Goal: Communication & Community: Ask a question

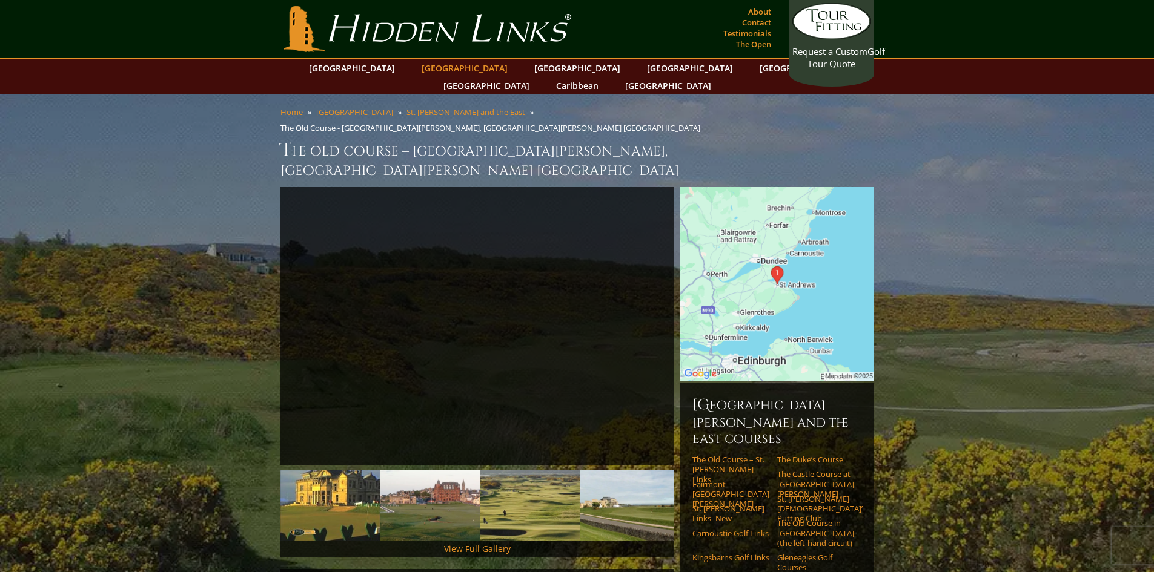
click at [438, 69] on link "[GEOGRAPHIC_DATA]" at bounding box center [464, 68] width 98 height 18
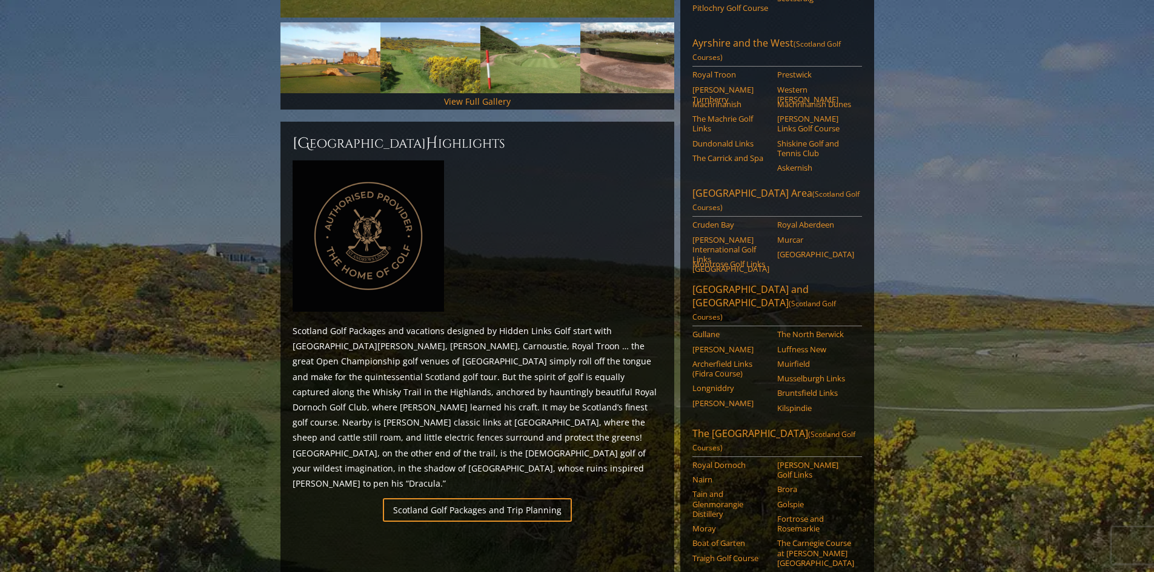
scroll to position [584, 0]
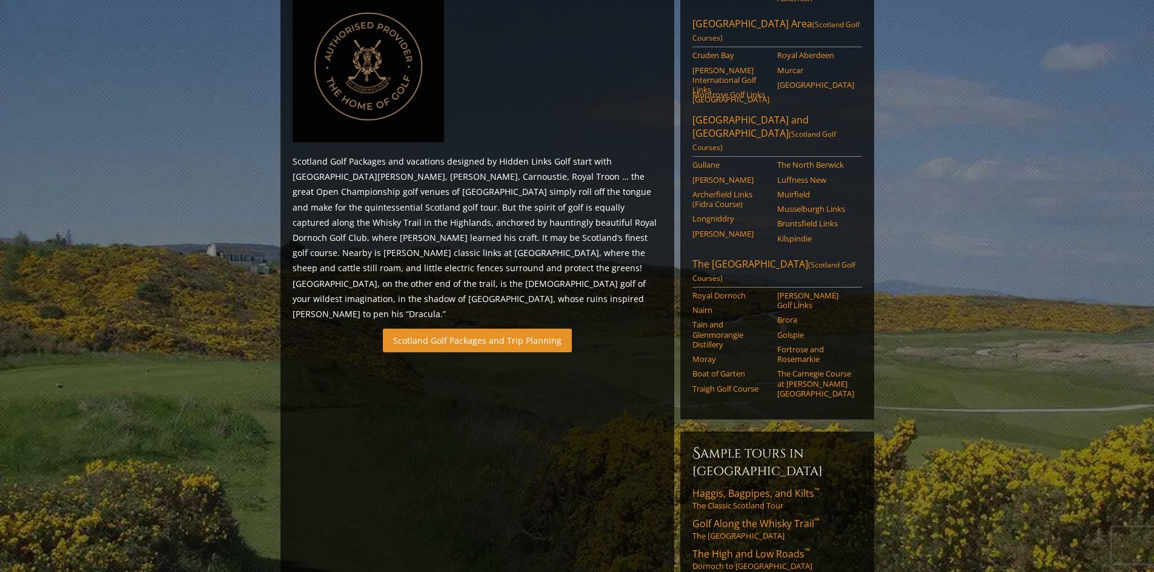
click at [500, 329] on link "Scotland Golf Packages and Trip Planning" at bounding box center [477, 341] width 189 height 24
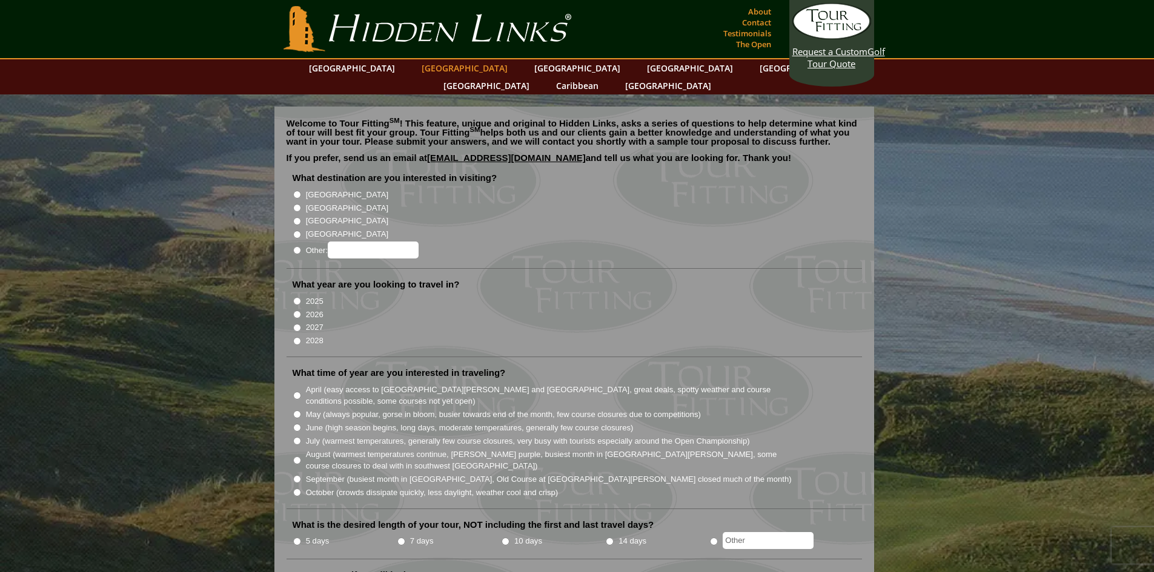
click at [448, 67] on link "[GEOGRAPHIC_DATA]" at bounding box center [464, 68] width 98 height 18
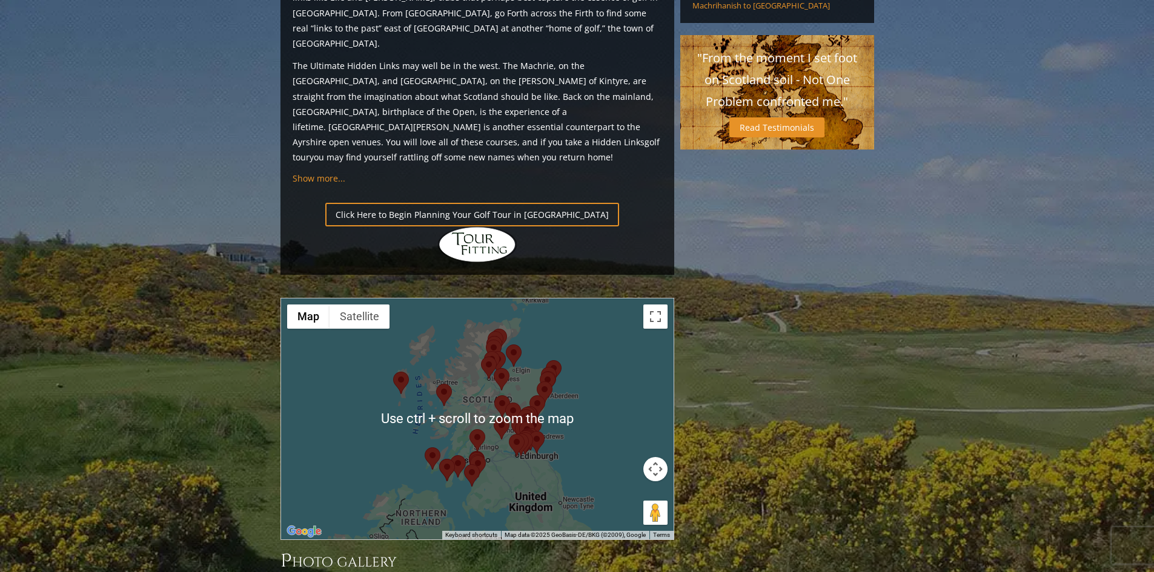
scroll to position [1211, 0]
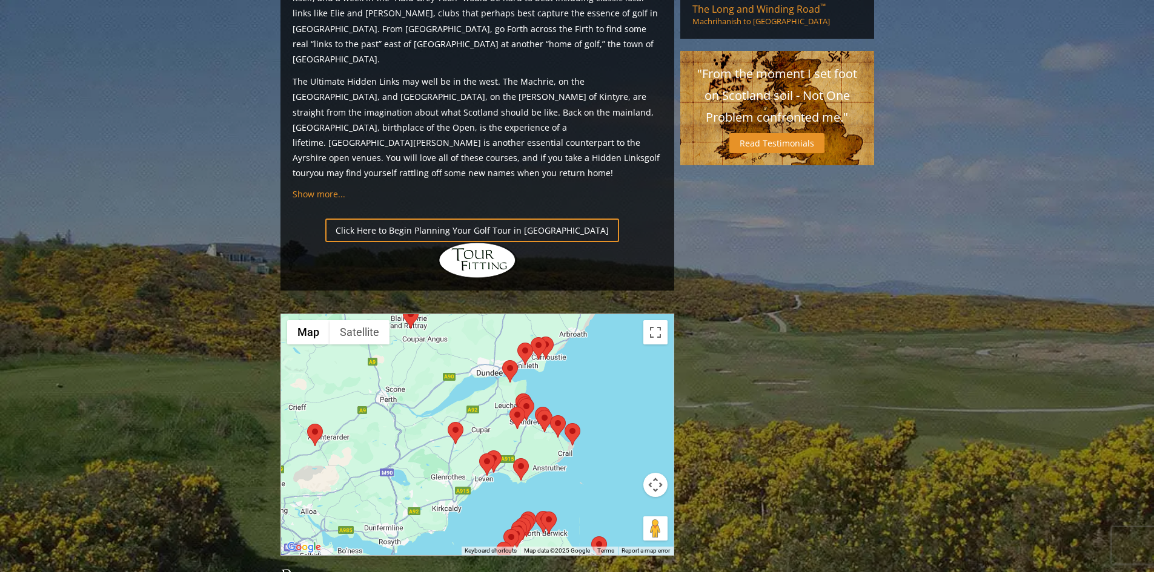
drag, startPoint x: 560, startPoint y: 363, endPoint x: 621, endPoint y: 275, distance: 106.7
click at [621, 314] on div at bounding box center [477, 434] width 392 height 241
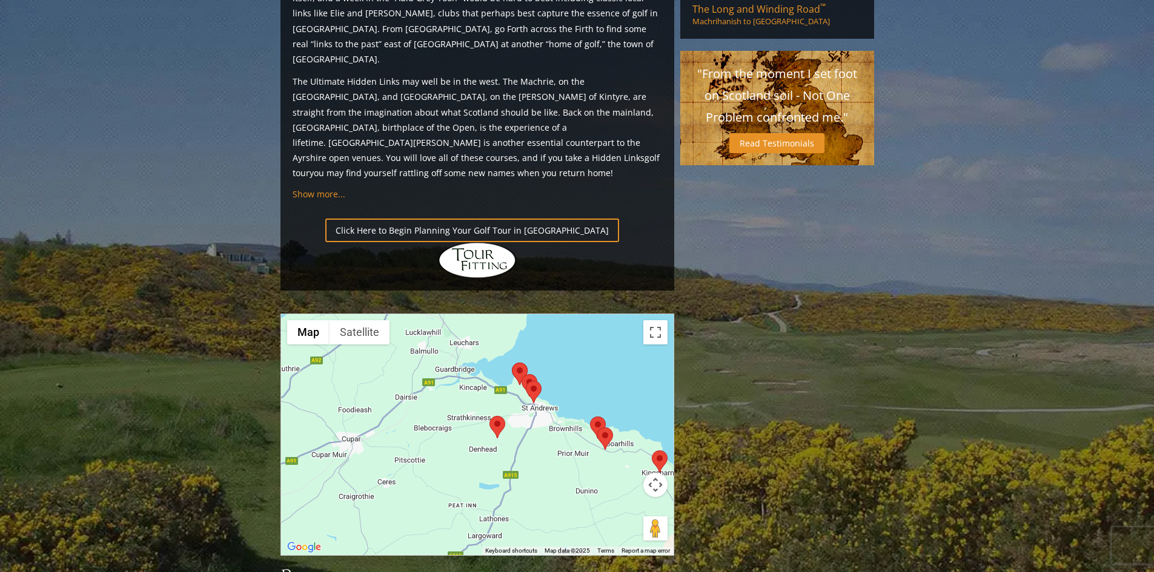
drag, startPoint x: 598, startPoint y: 333, endPoint x: 609, endPoint y: 235, distance: 98.7
click at [609, 314] on div at bounding box center [477, 434] width 392 height 241
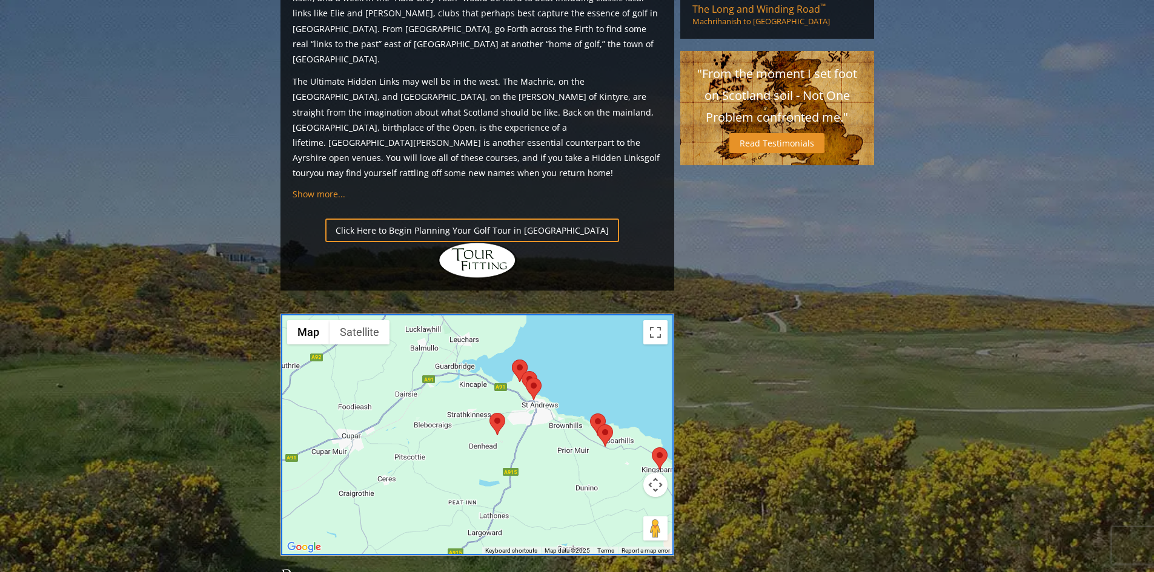
click at [512, 360] on area at bounding box center [512, 360] width 0 height 0
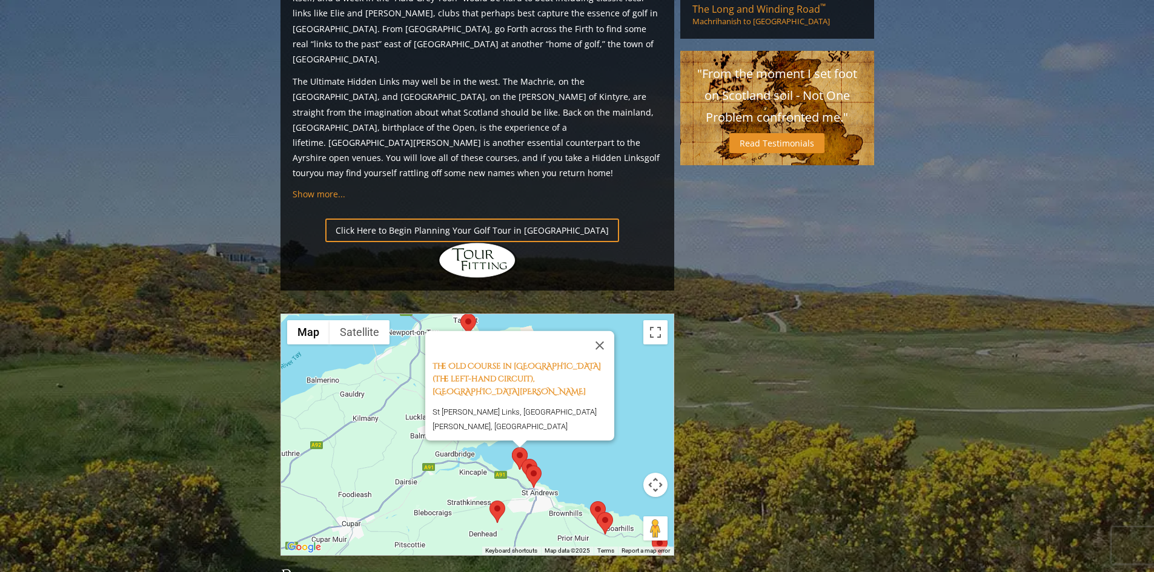
click at [521, 459] on area at bounding box center [521, 459] width 0 height 0
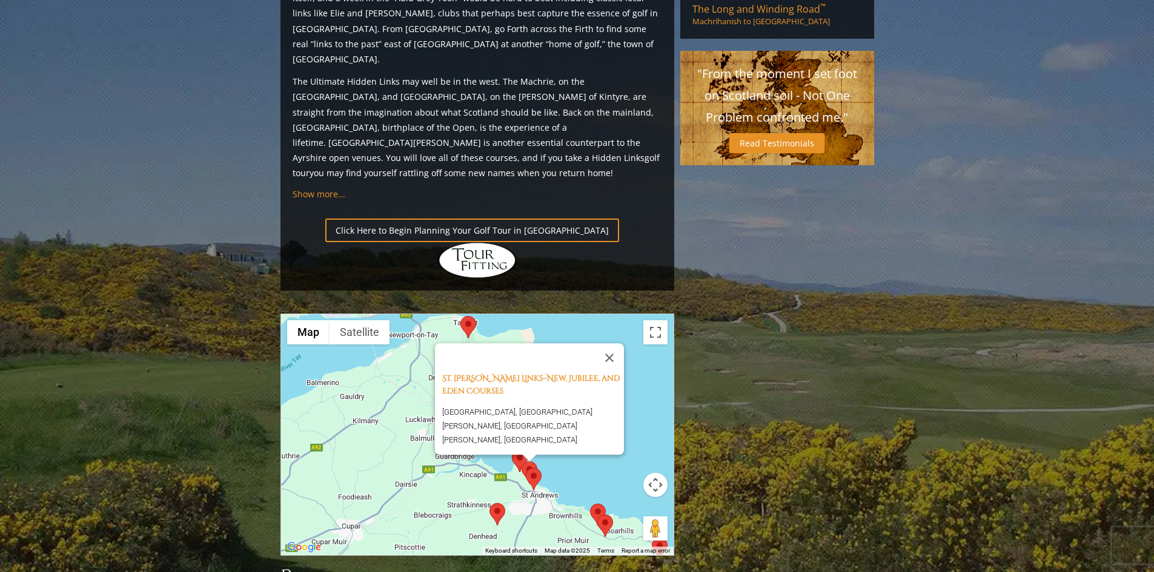
click at [526, 468] on area at bounding box center [526, 468] width 0 height 0
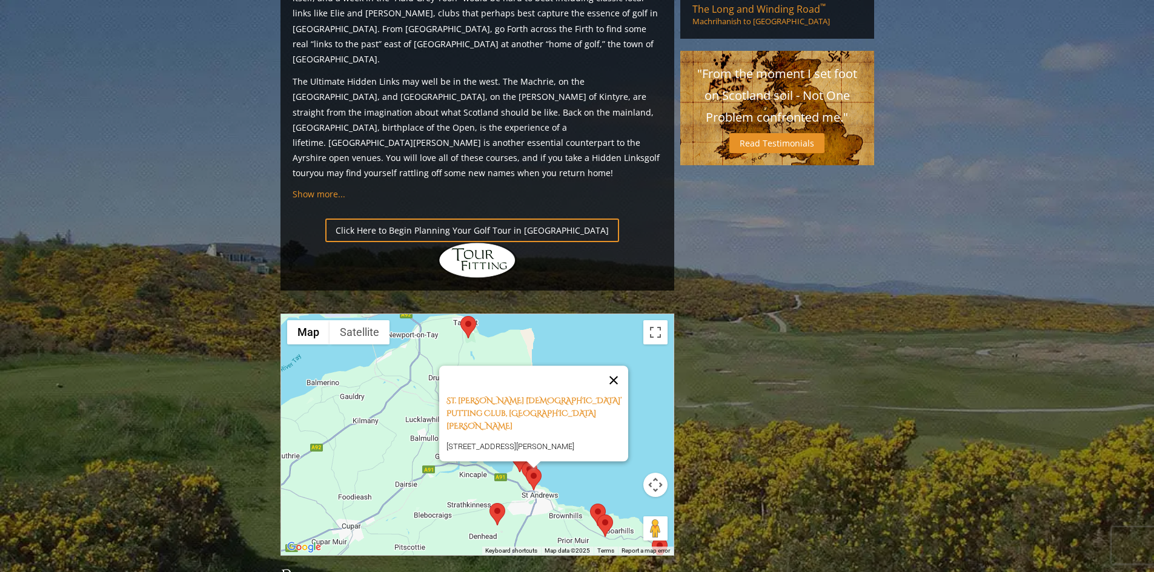
click at [620, 366] on button "Close" at bounding box center [613, 380] width 29 height 29
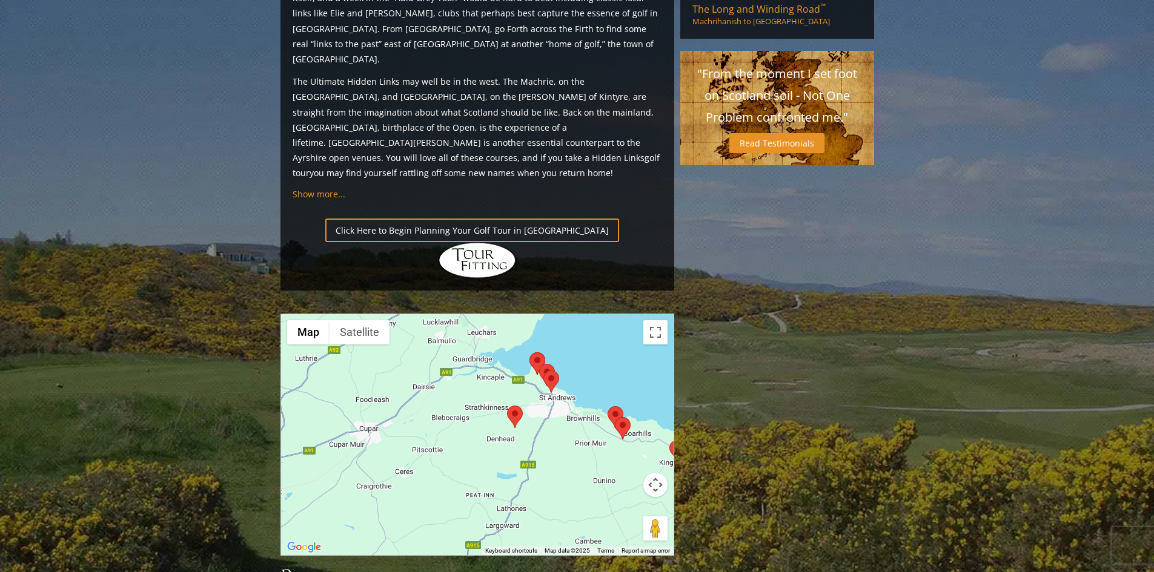
drag, startPoint x: 577, startPoint y: 359, endPoint x: 594, endPoint y: 266, distance: 94.1
click at [594, 314] on div at bounding box center [477, 434] width 392 height 241
click at [507, 406] on area at bounding box center [507, 406] width 0 height 0
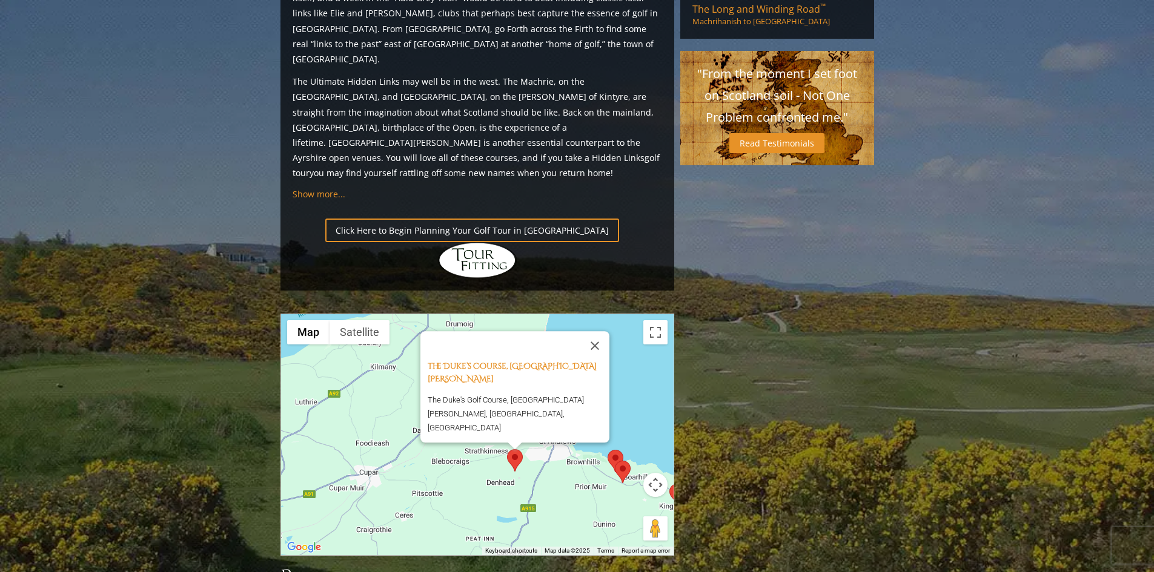
click at [607, 450] on area at bounding box center [607, 450] width 0 height 0
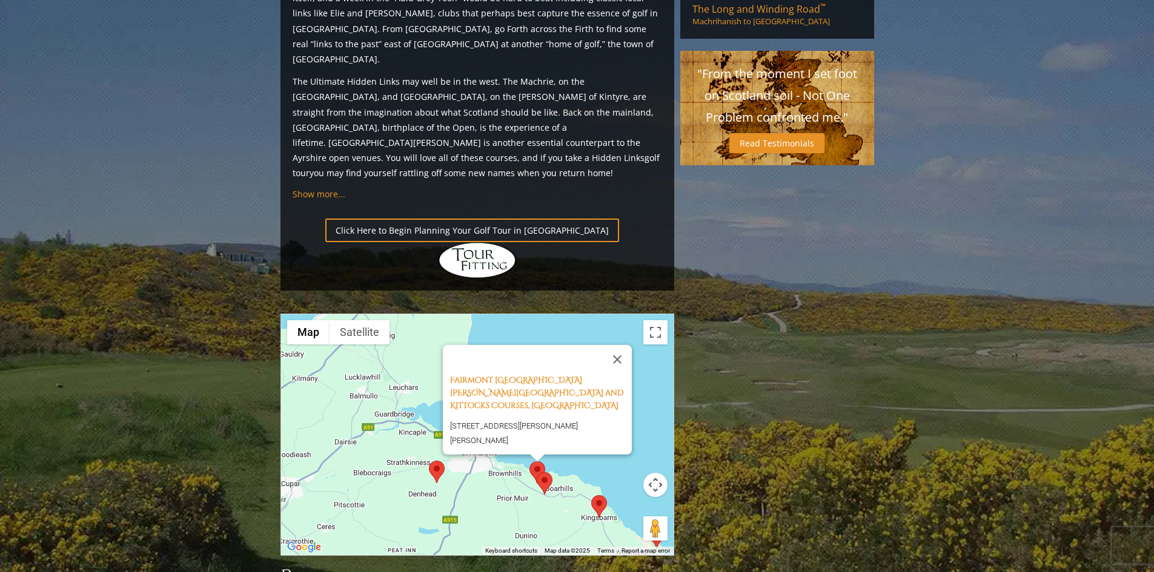
click at [537, 472] on area at bounding box center [537, 472] width 0 height 0
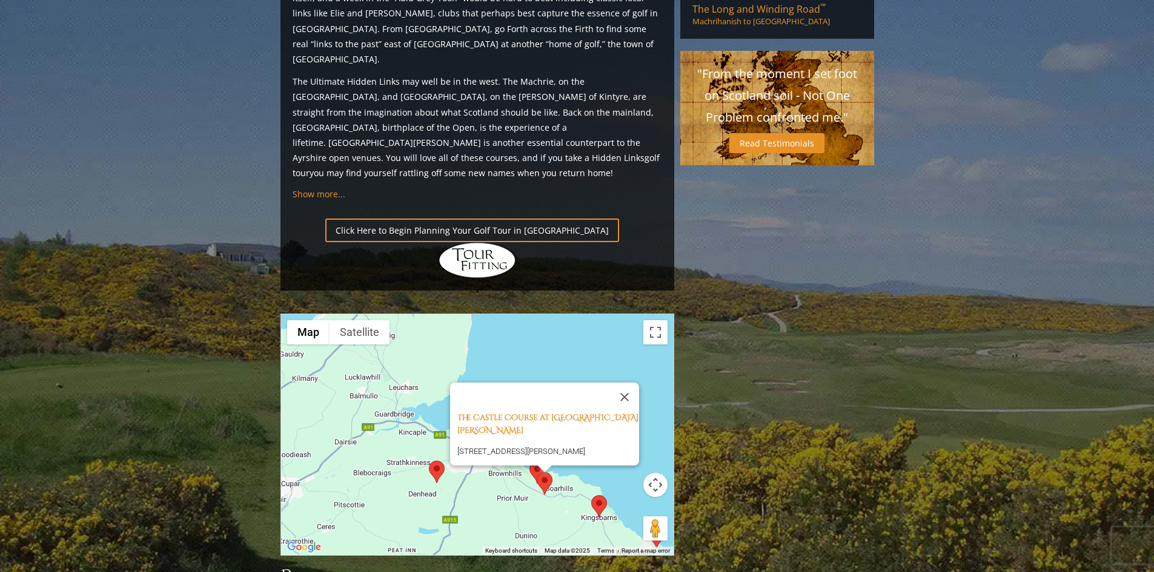
click at [591, 495] on area at bounding box center [591, 495] width 0 height 0
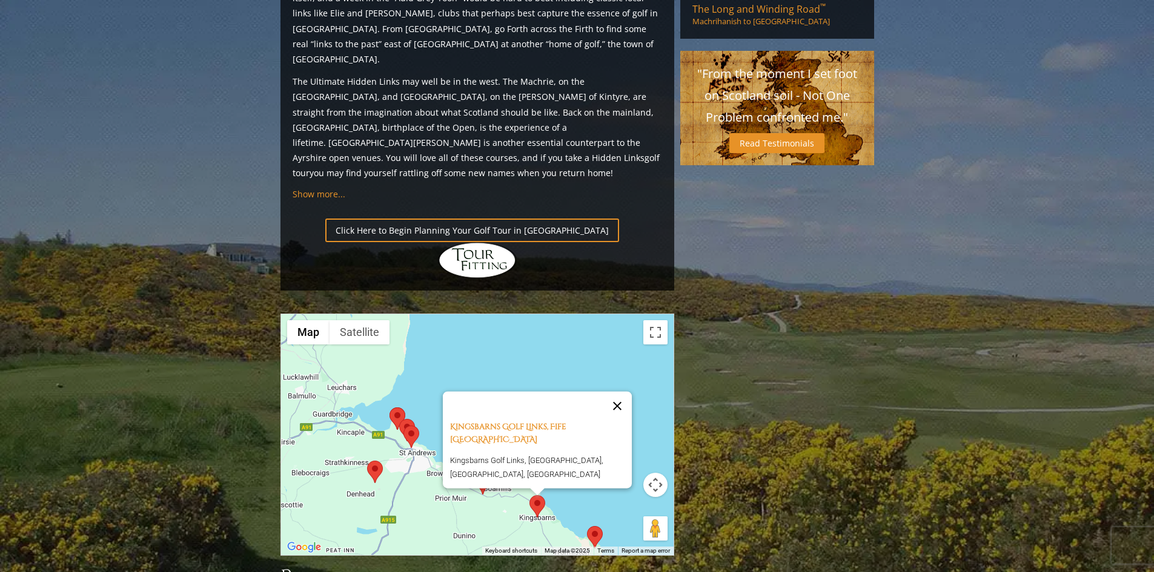
click at [622, 391] on button "Close" at bounding box center [617, 405] width 29 height 29
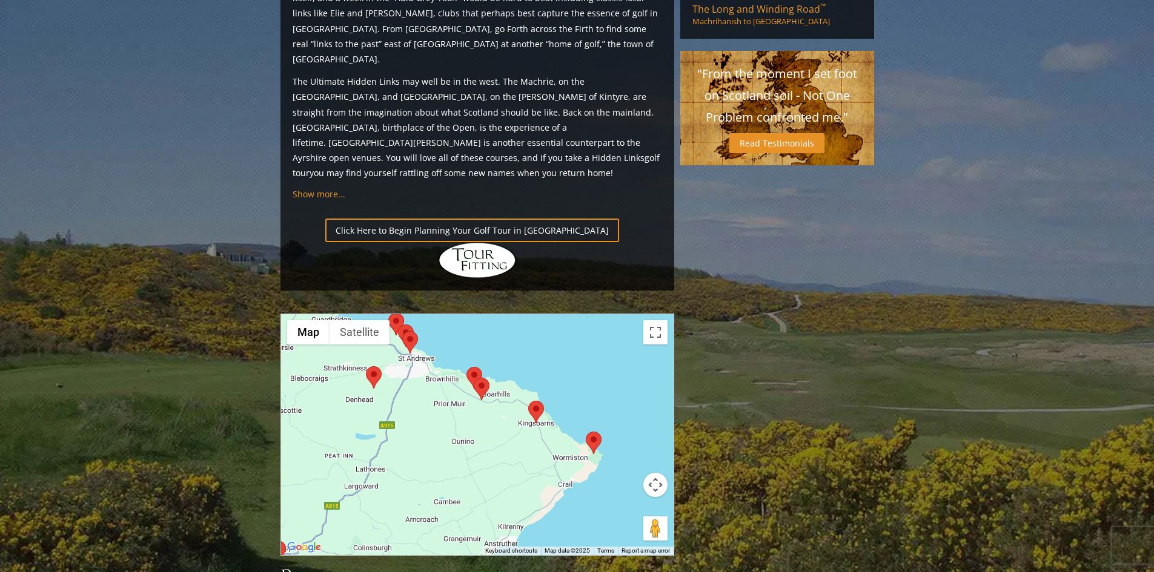
drag, startPoint x: 561, startPoint y: 346, endPoint x: 558, endPoint y: 243, distance: 103.0
click at [558, 314] on div at bounding box center [477, 434] width 392 height 241
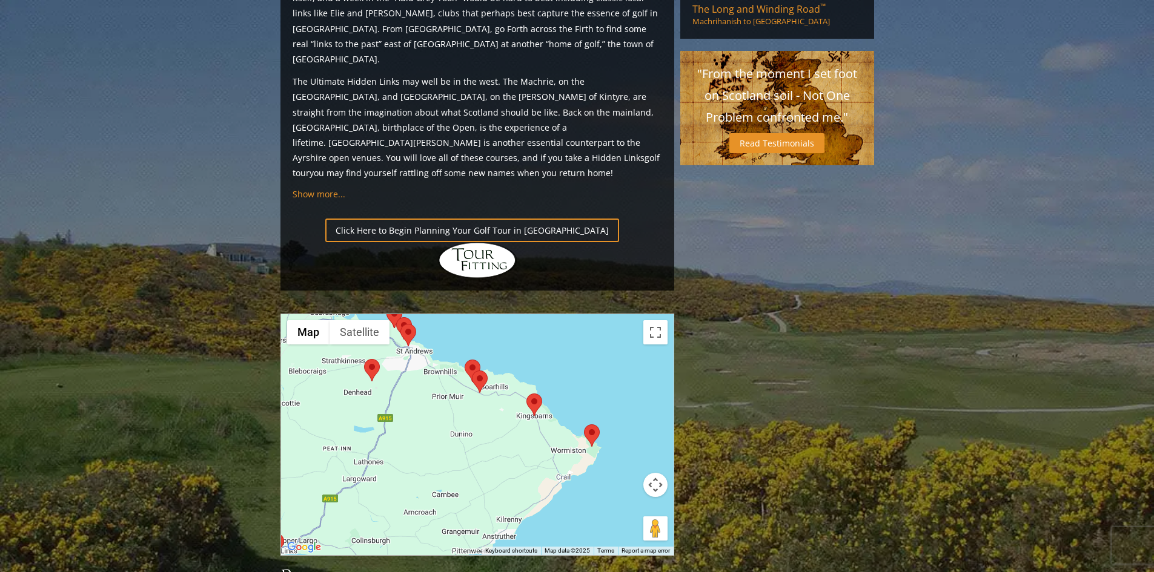
click at [584, 425] on area at bounding box center [584, 425] width 0 height 0
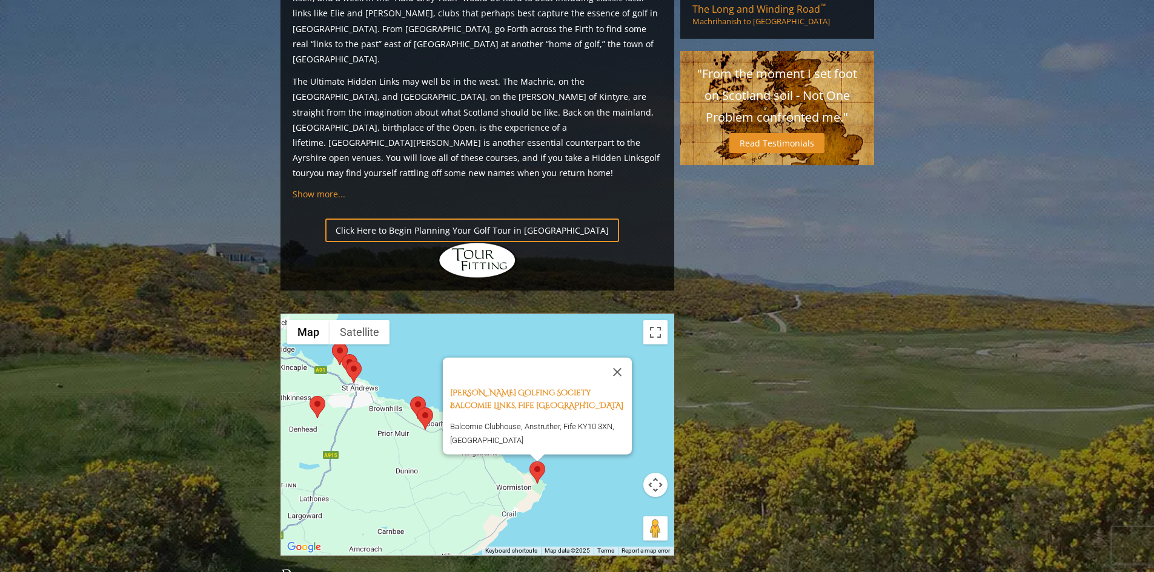
click at [621, 357] on button "Close" at bounding box center [617, 371] width 29 height 29
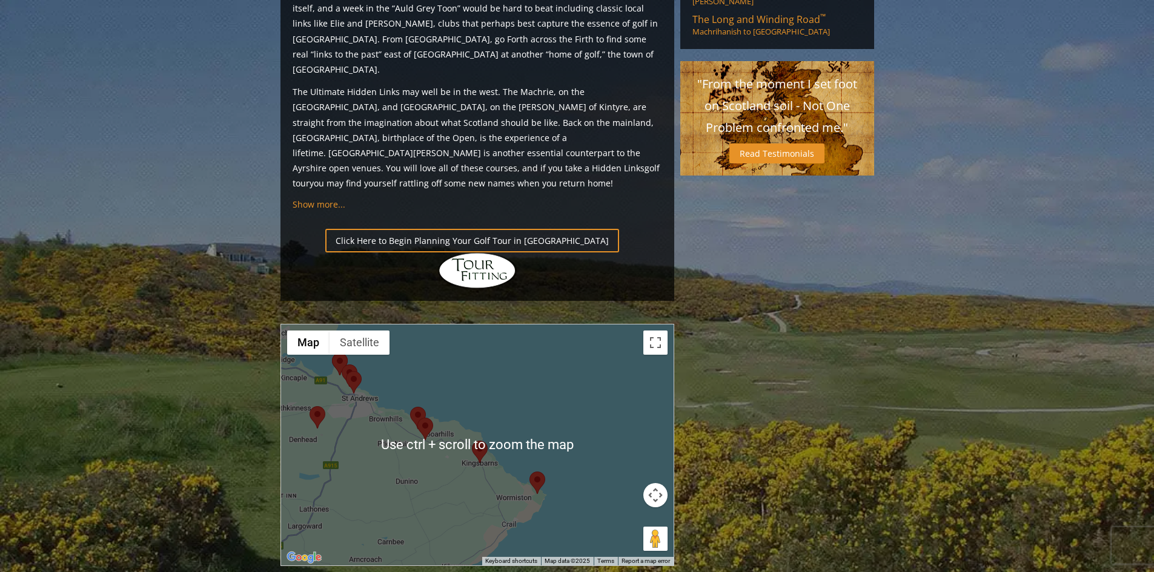
scroll to position [1454, 0]
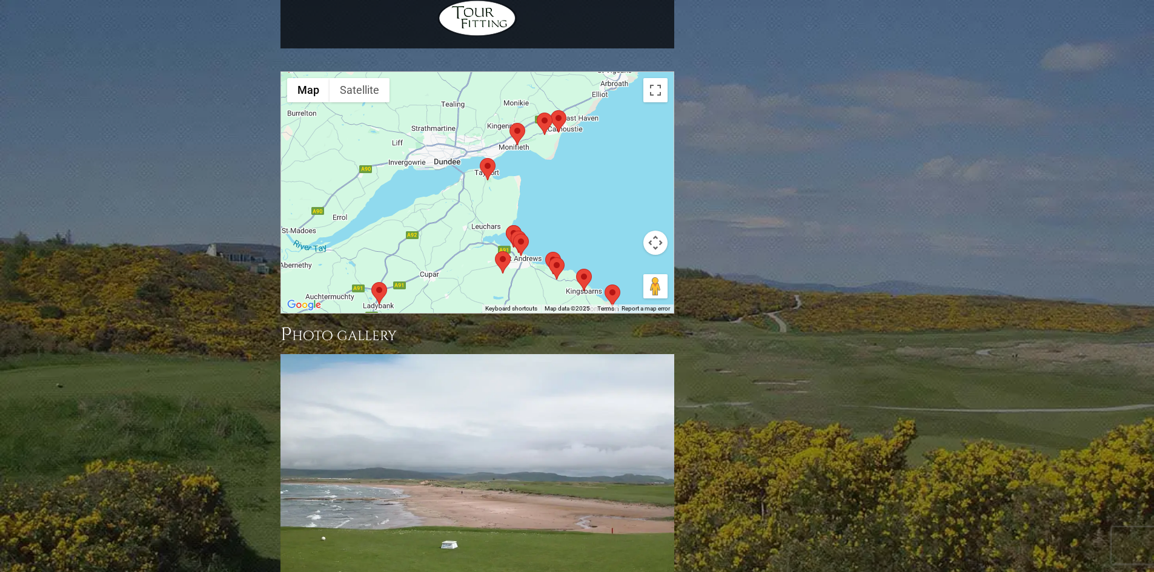
drag, startPoint x: 476, startPoint y: 136, endPoint x: 558, endPoint y: 205, distance: 106.6
click at [558, 205] on div "Use ctrl + scroll to zoom the map Map Terrain Satellite Labels Keyboard shortcu…" at bounding box center [477, 192] width 392 height 241
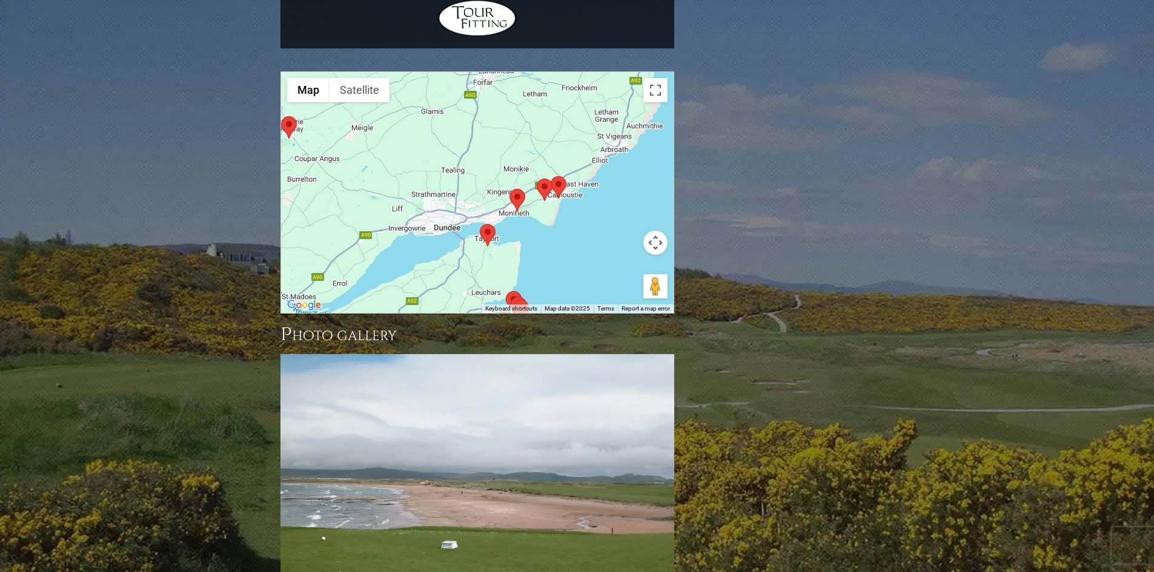
drag, startPoint x: 592, startPoint y: 124, endPoint x: 591, endPoint y: 174, distance: 50.3
click at [591, 174] on div at bounding box center [477, 192] width 392 height 241
click at [550, 177] on area at bounding box center [550, 177] width 0 height 0
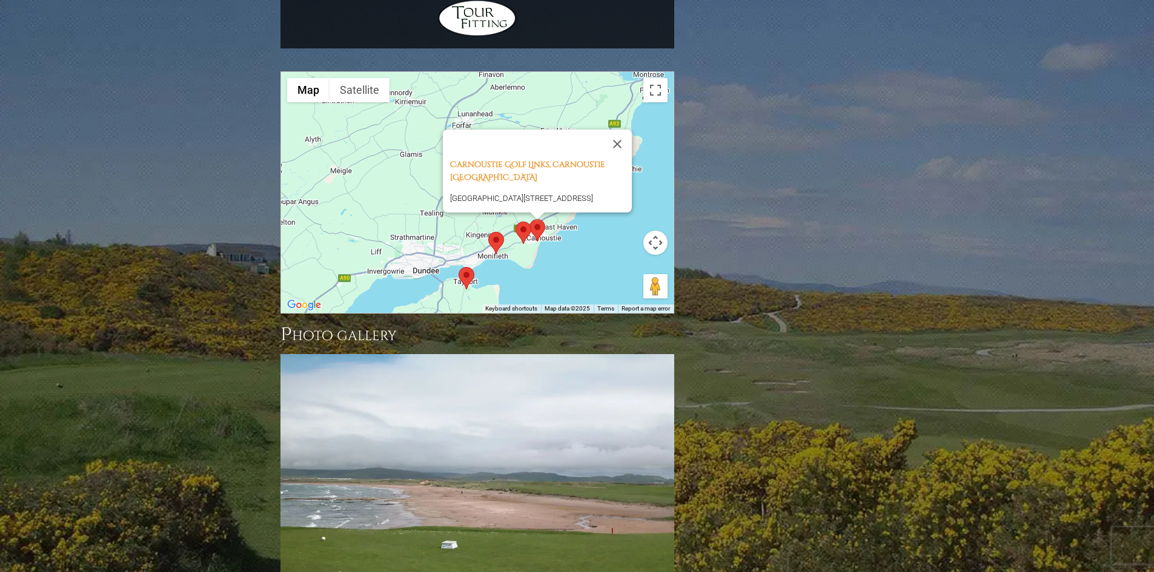
click at [515, 222] on area at bounding box center [515, 222] width 0 height 0
click at [488, 232] on area at bounding box center [488, 232] width 0 height 0
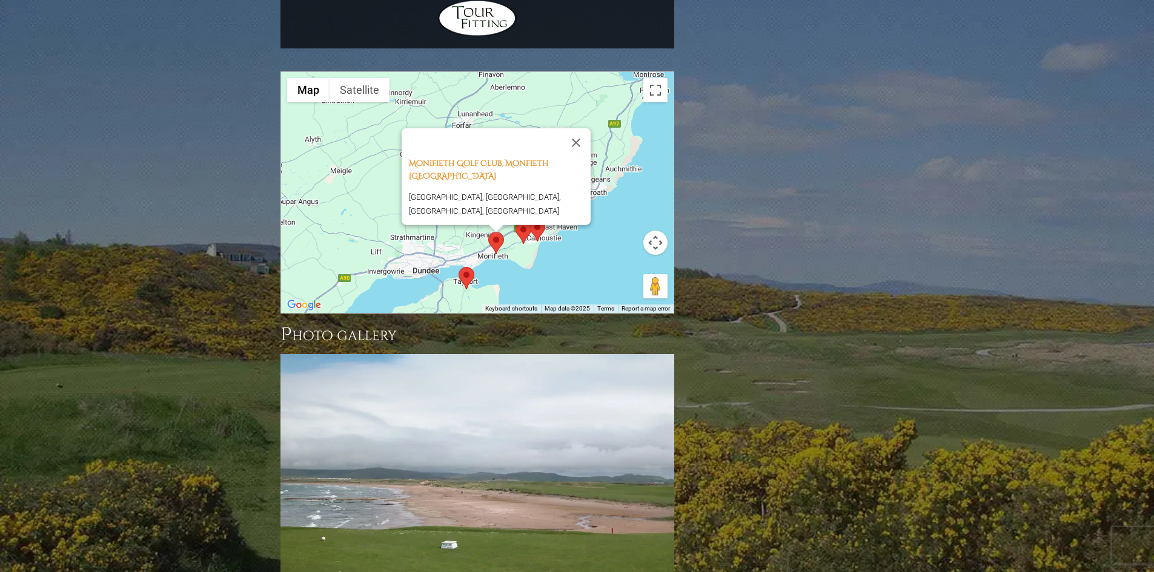
click at [458, 267] on area at bounding box center [458, 267] width 0 height 0
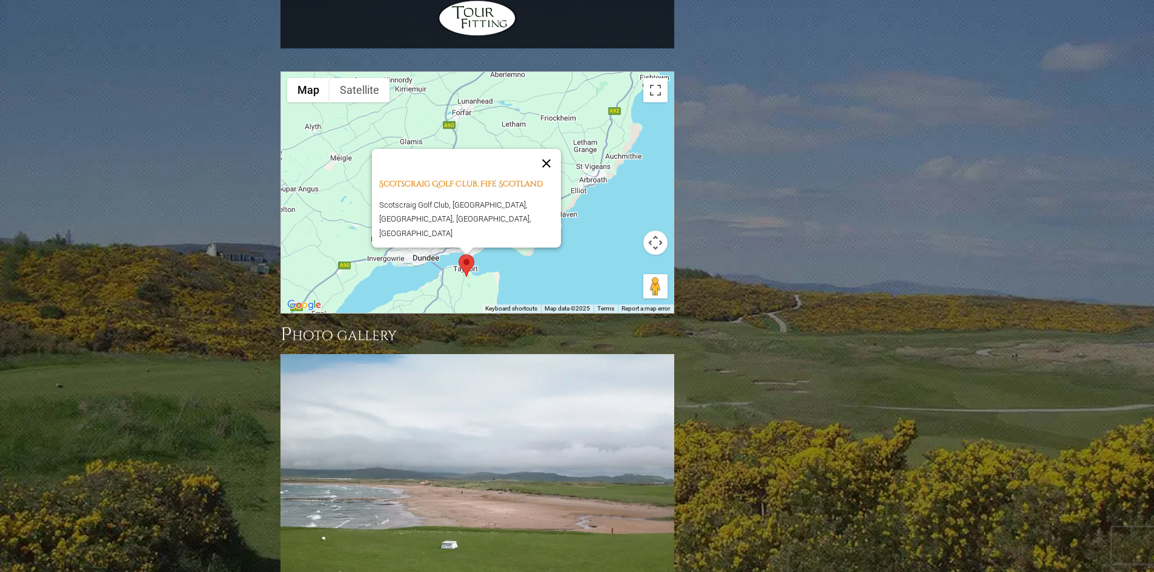
click at [554, 149] on button "Close" at bounding box center [546, 163] width 29 height 29
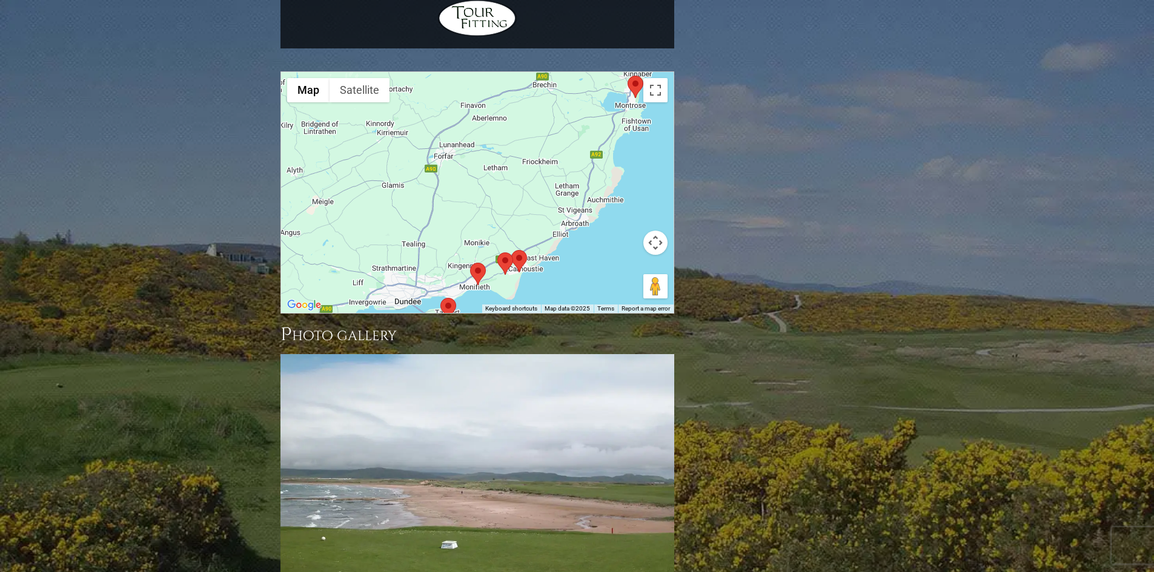
drag, startPoint x: 538, startPoint y: 169, endPoint x: 521, endPoint y: 157, distance: 20.8
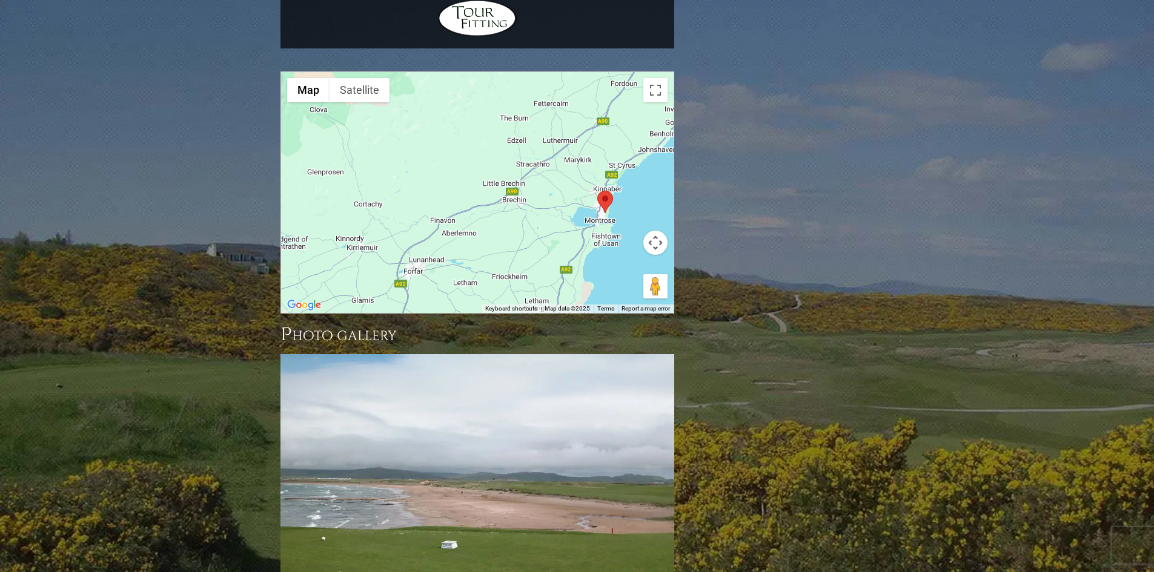
drag, startPoint x: 538, startPoint y: 87, endPoint x: 514, endPoint y: 181, distance: 97.4
click at [514, 181] on div at bounding box center [477, 192] width 392 height 241
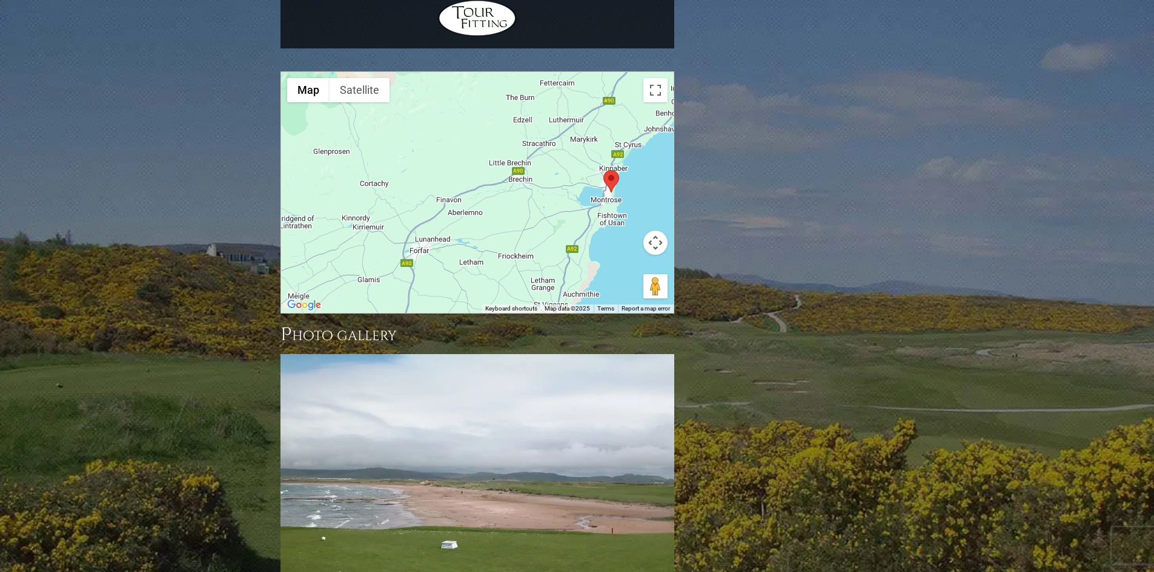
click at [603, 170] on area at bounding box center [603, 170] width 0 height 0
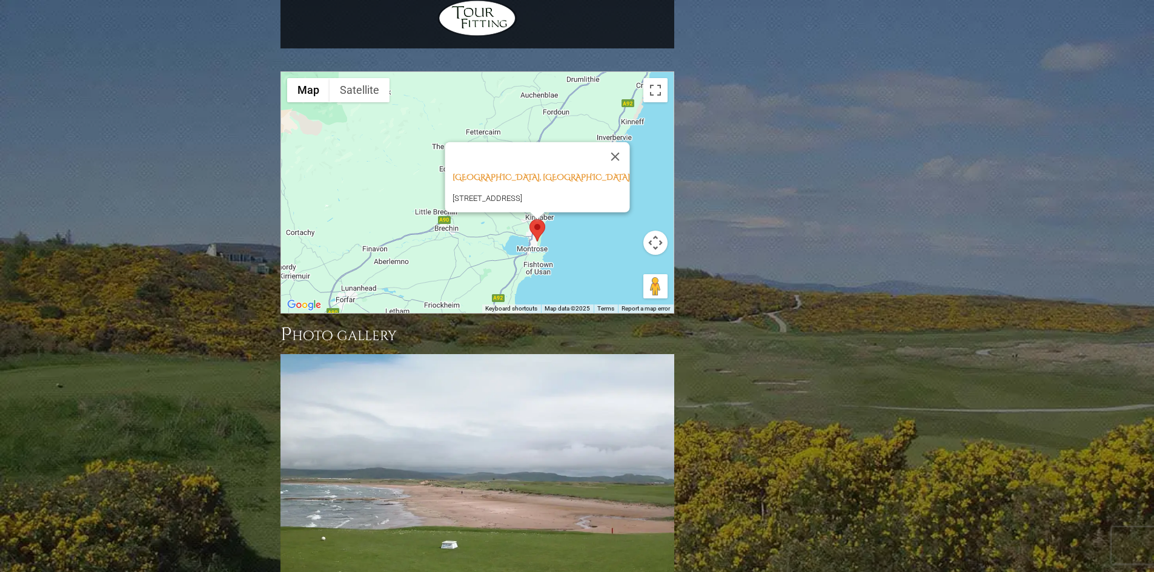
click at [582, 151] on div "Montrose Golf Links, Montrose Scotland Traill Dr, Montrose, Angus DD10 8SW, Uni…" at bounding box center [477, 192] width 392 height 241
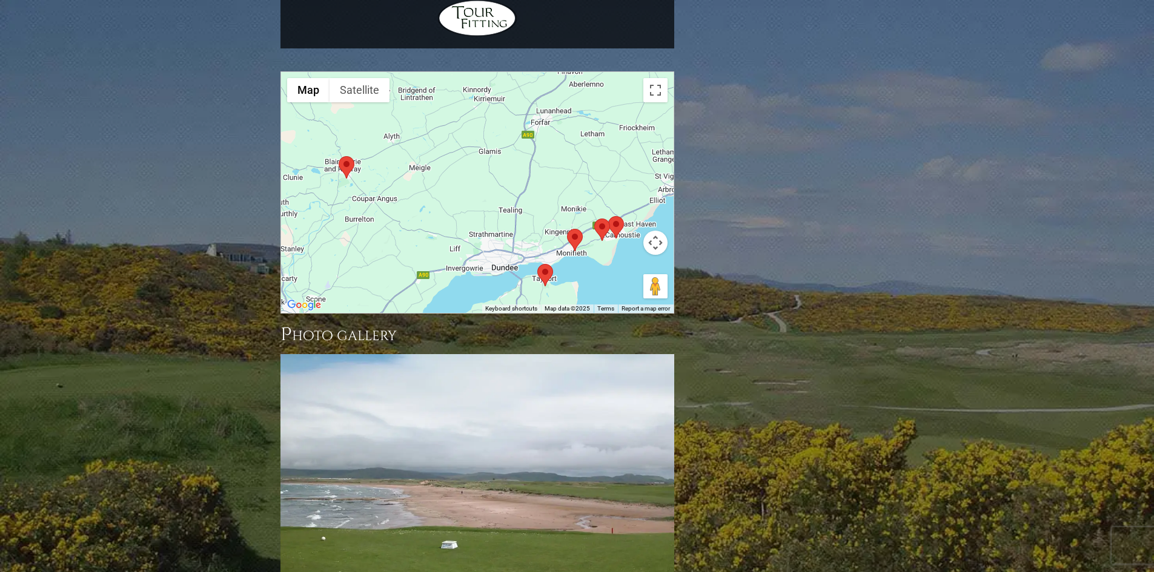
drag, startPoint x: 453, startPoint y: 154, endPoint x: 646, endPoint y: -18, distance: 259.1
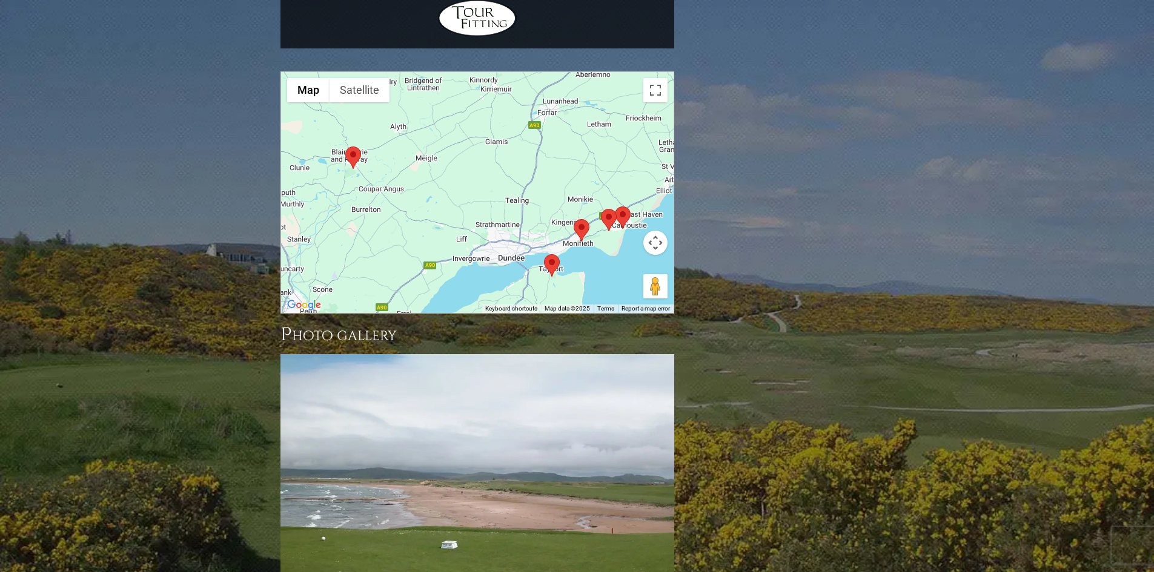
click at [345, 147] on area at bounding box center [345, 147] width 0 height 0
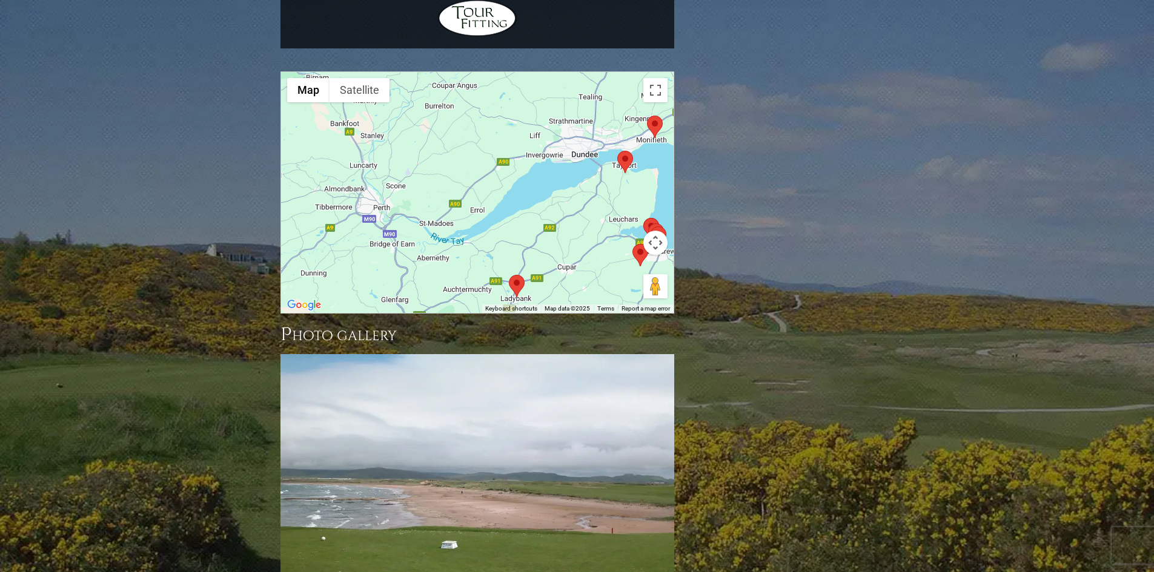
drag, startPoint x: 539, startPoint y: 161, endPoint x: 549, endPoint y: -18, distance: 178.3
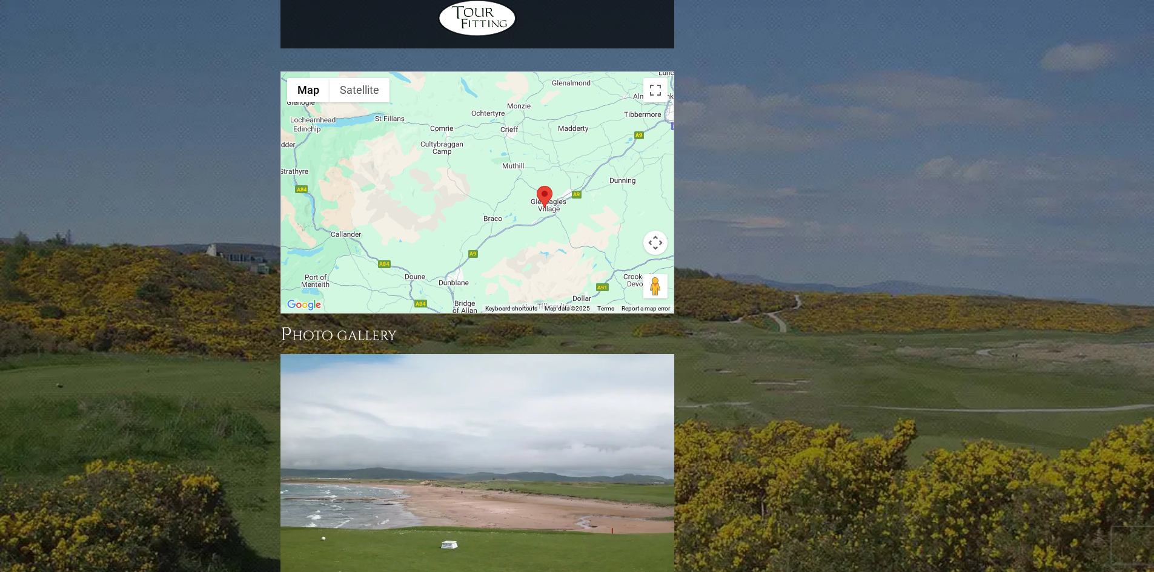
drag, startPoint x: 429, startPoint y: 151, endPoint x: 717, endPoint y: 88, distance: 295.1
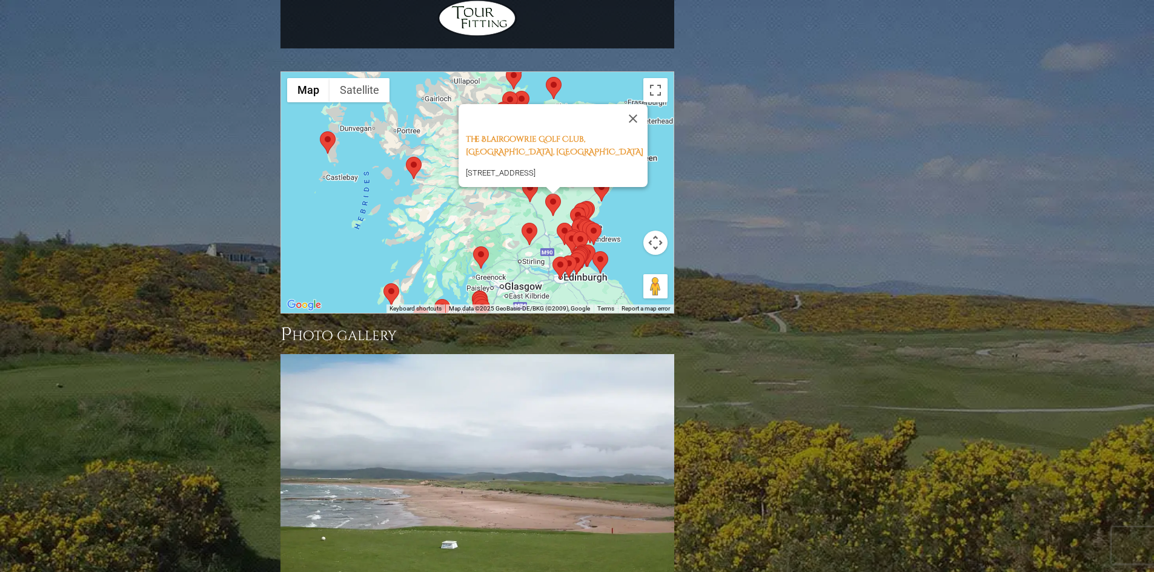
click at [406, 157] on area at bounding box center [406, 157] width 0 height 0
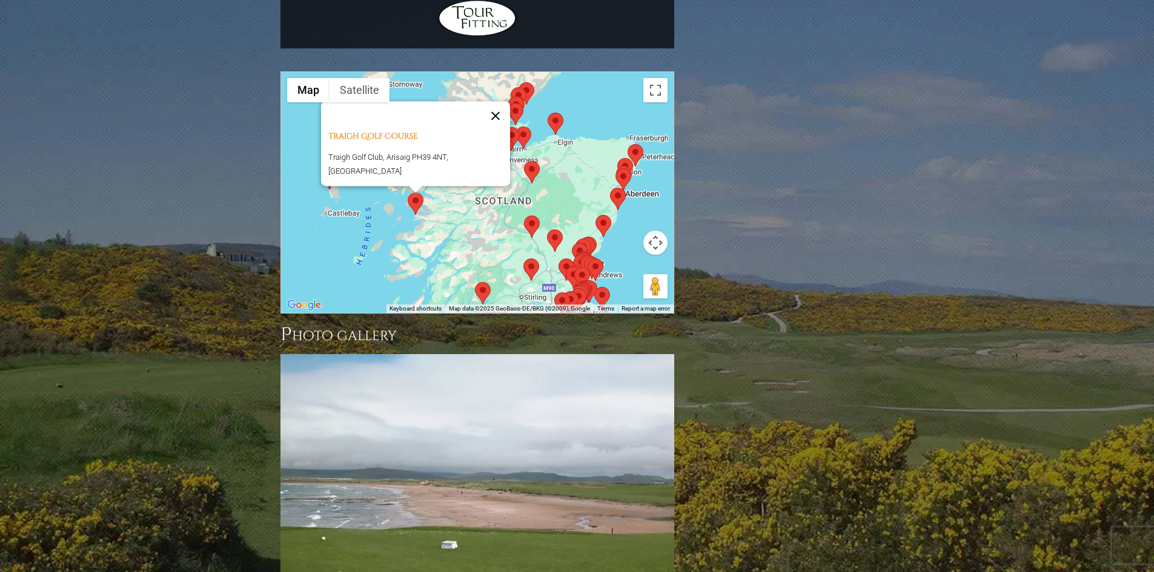
click at [500, 101] on button "Close" at bounding box center [495, 115] width 29 height 29
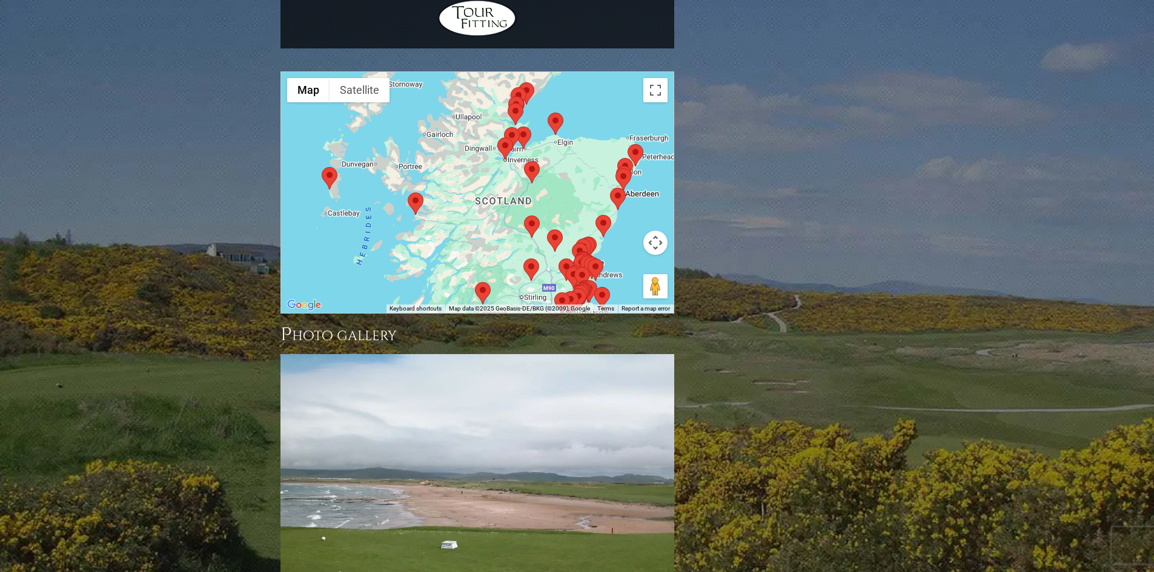
click at [322, 167] on area at bounding box center [322, 167] width 0 height 0
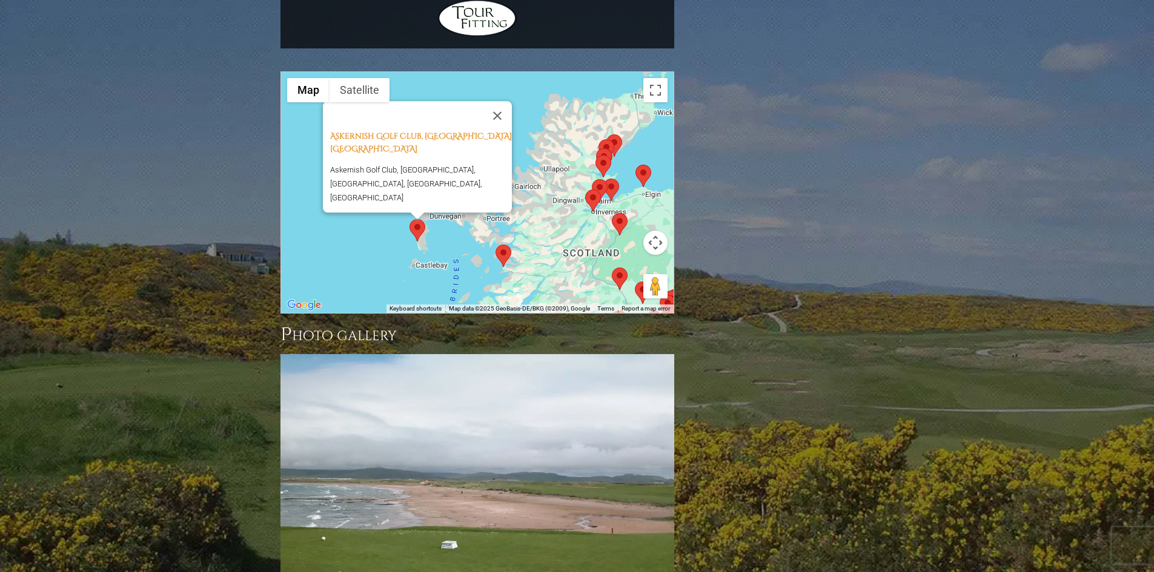
drag, startPoint x: 501, startPoint y: 19, endPoint x: 515, endPoint y: 68, distance: 51.6
click at [502, 101] on button "Close" at bounding box center [497, 115] width 29 height 29
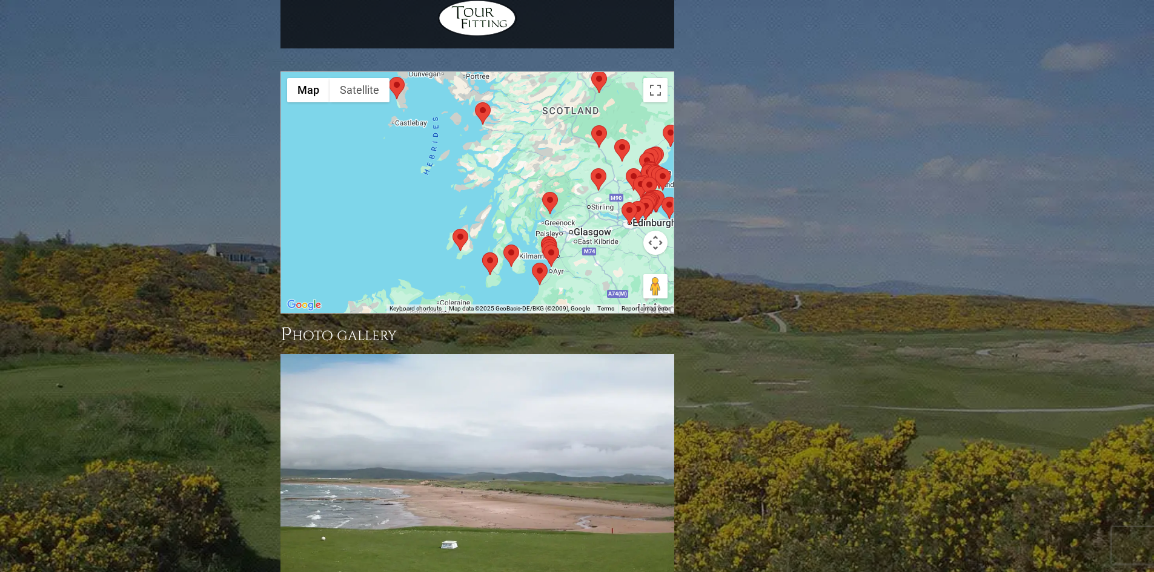
drag, startPoint x: 546, startPoint y: 141, endPoint x: 527, endPoint y: -5, distance: 146.6
click at [452, 228] on area at bounding box center [452, 228] width 0 height 0
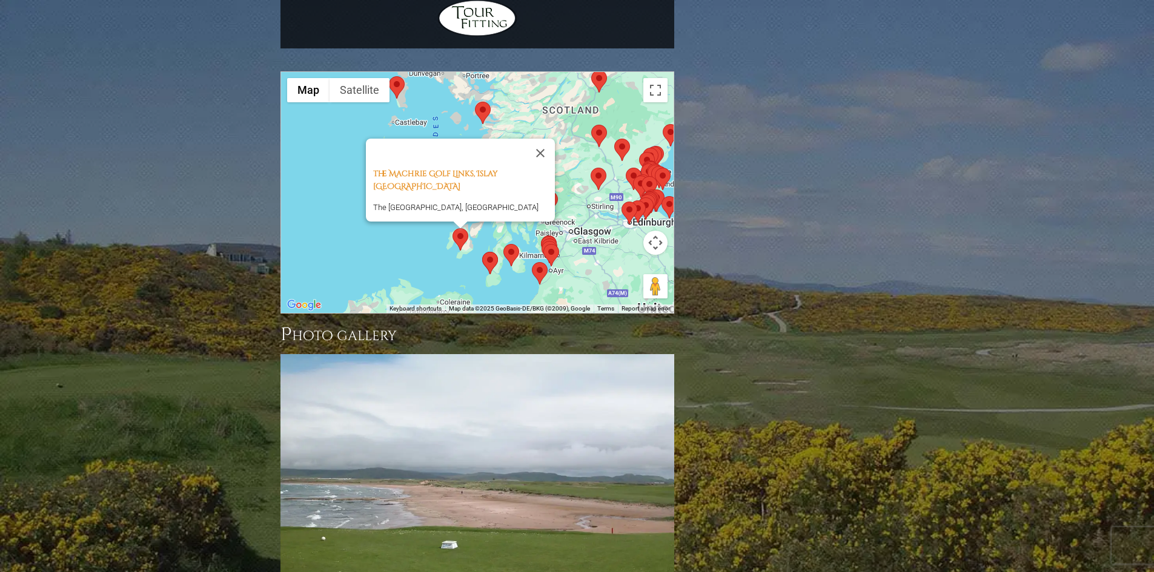
click at [482, 252] on area at bounding box center [482, 252] width 0 height 0
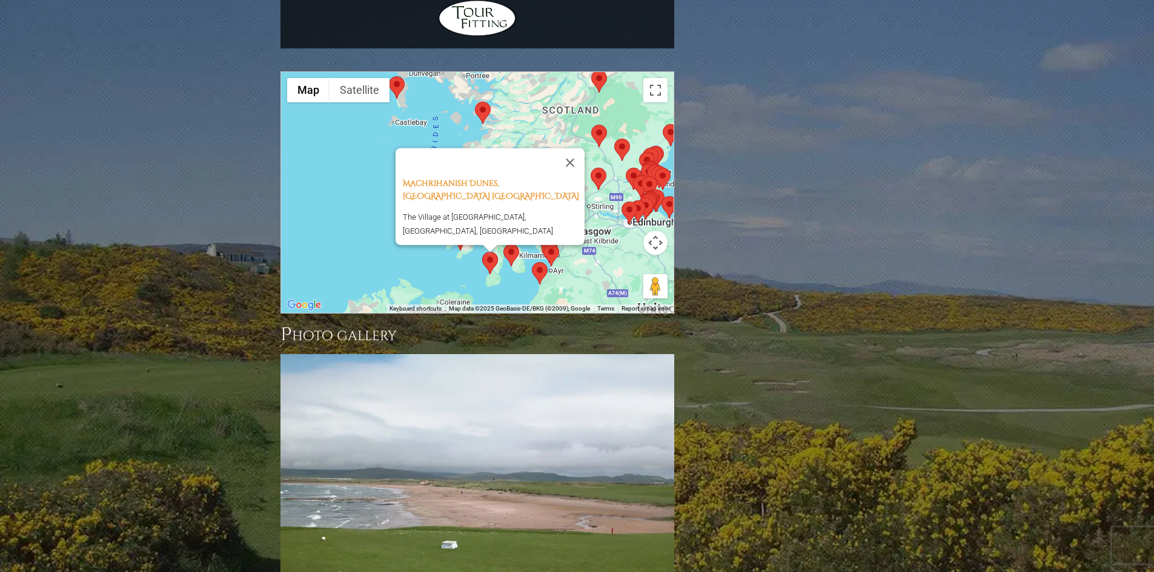
click at [503, 244] on area at bounding box center [503, 244] width 0 height 0
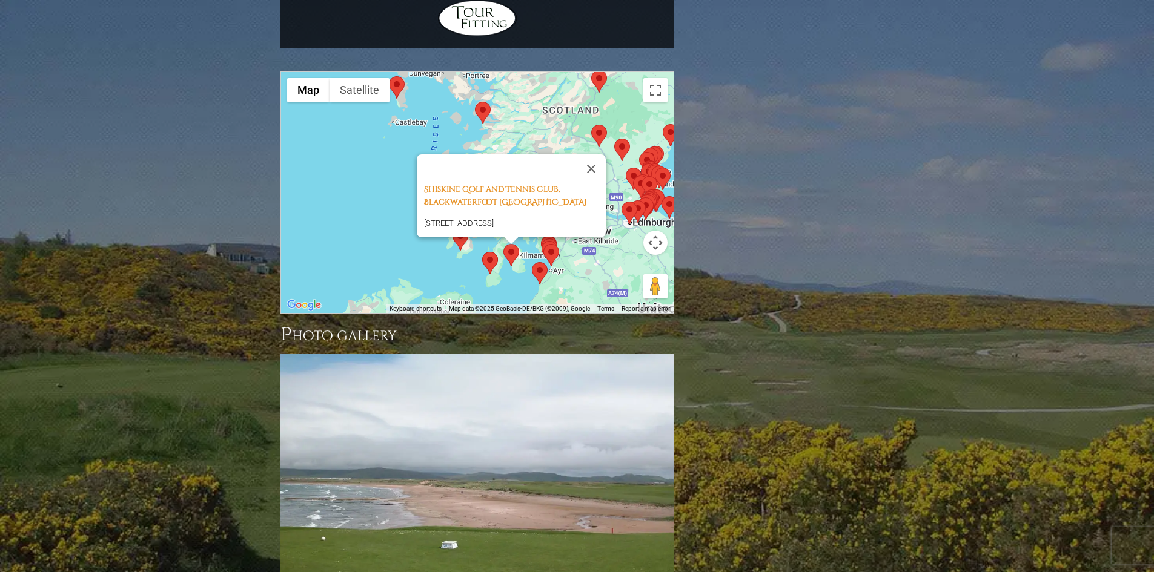
click at [532, 262] on area at bounding box center [532, 262] width 0 height 0
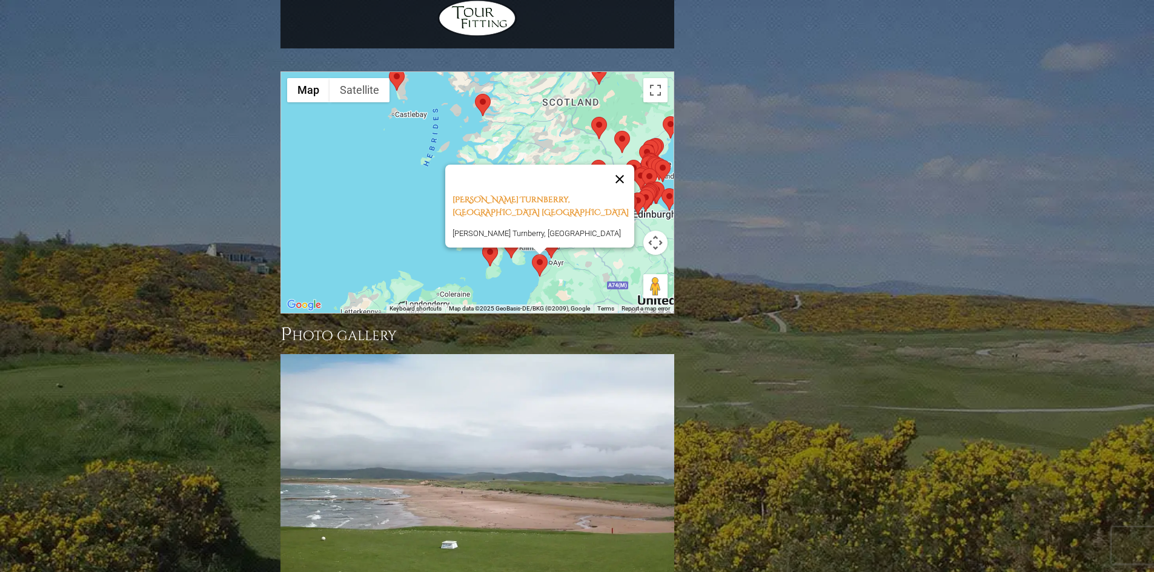
click at [615, 165] on button "Close" at bounding box center [619, 179] width 29 height 29
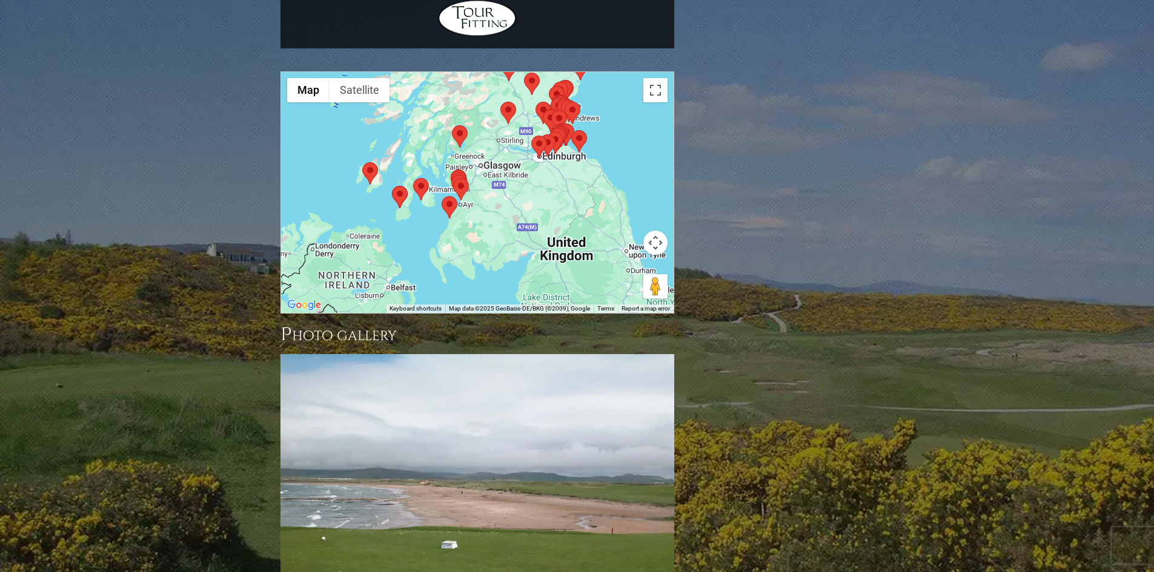
drag, startPoint x: 592, startPoint y: 161, endPoint x: 501, endPoint y: 102, distance: 107.9
click at [501, 102] on div at bounding box center [477, 192] width 392 height 241
click at [453, 178] on area at bounding box center [453, 178] width 0 height 0
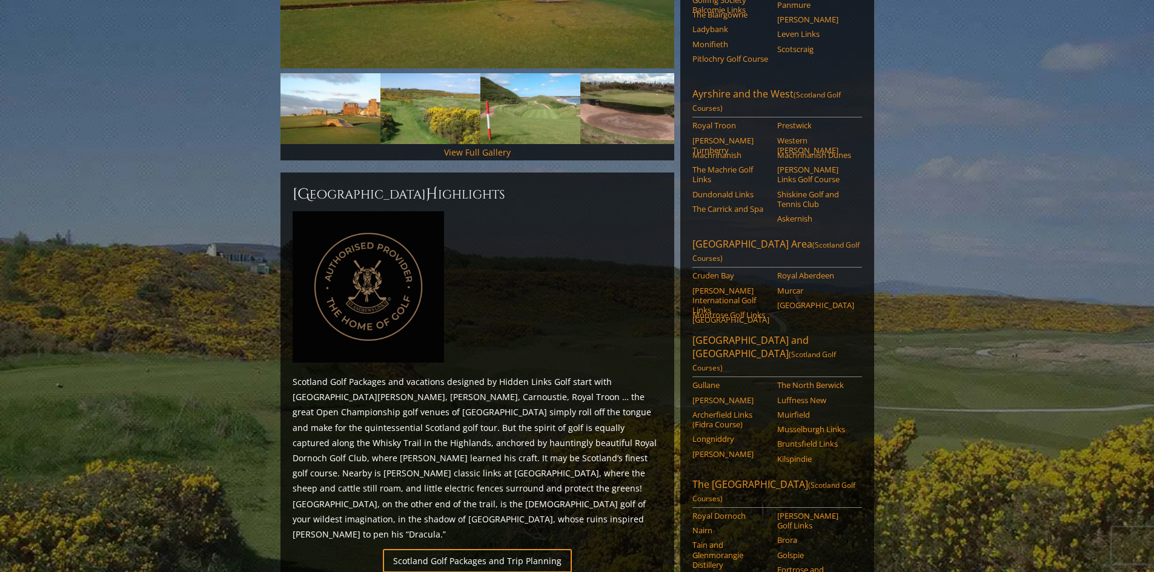
scroll to position [485, 0]
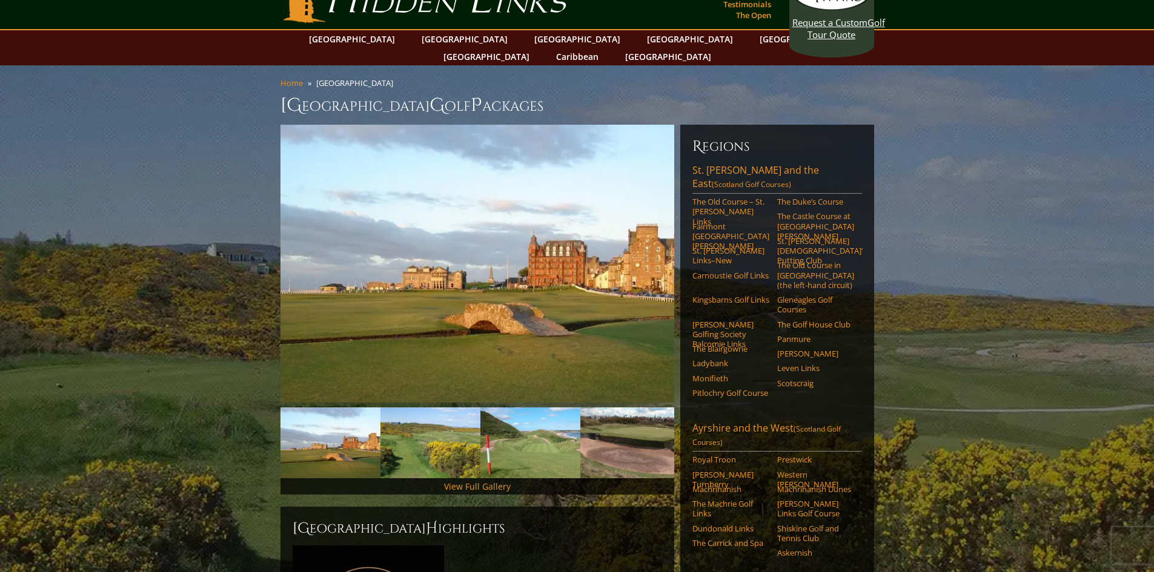
scroll to position [0, 0]
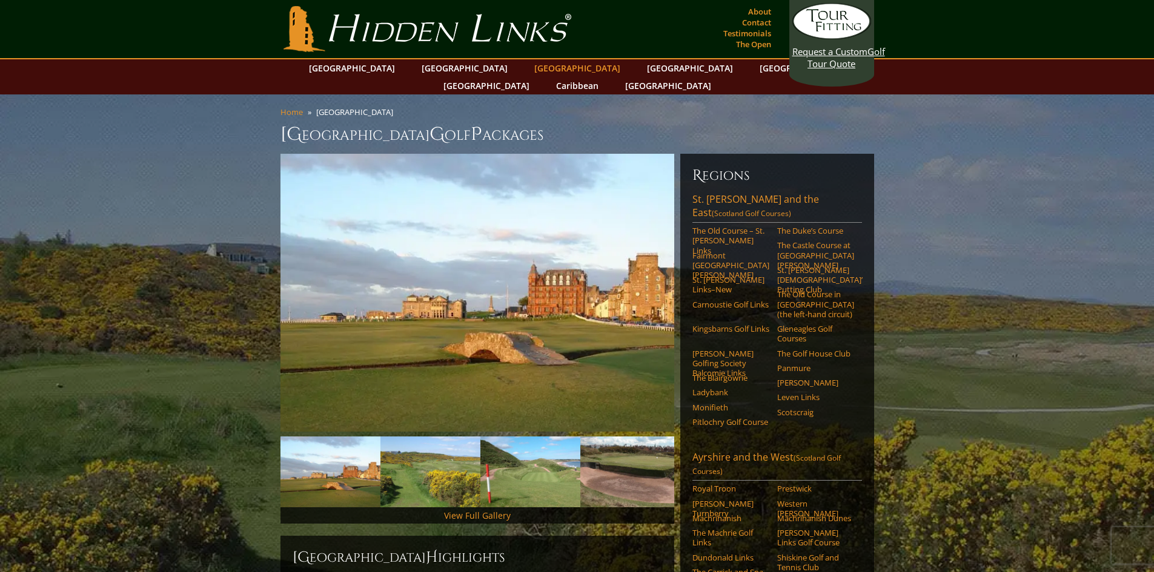
click at [528, 70] on link "[GEOGRAPHIC_DATA]" at bounding box center [577, 68] width 98 height 18
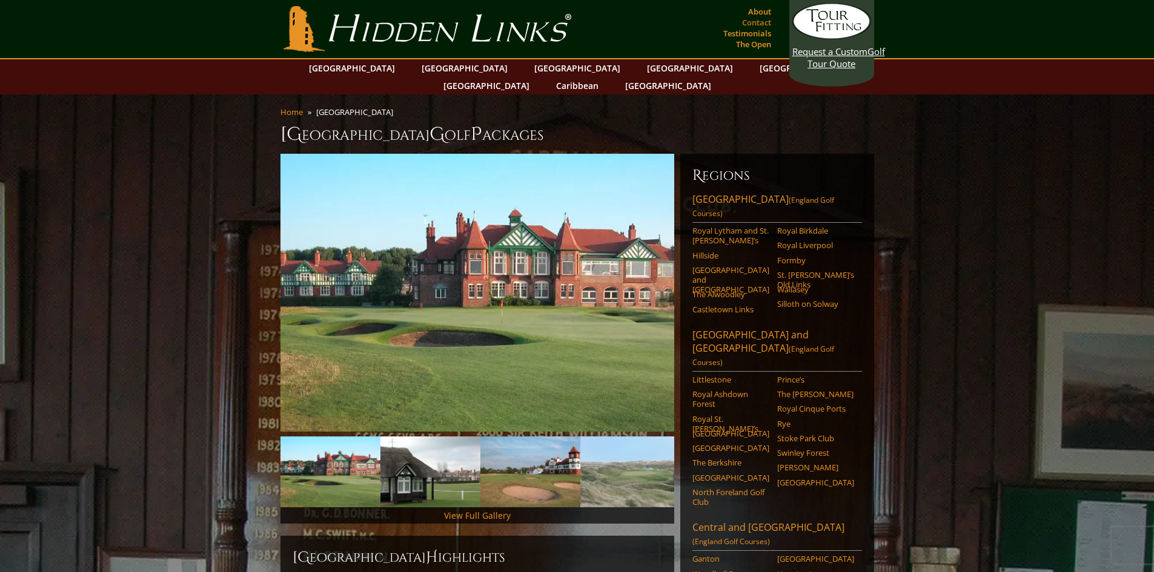
click at [758, 23] on link "Contact" at bounding box center [756, 22] width 35 height 17
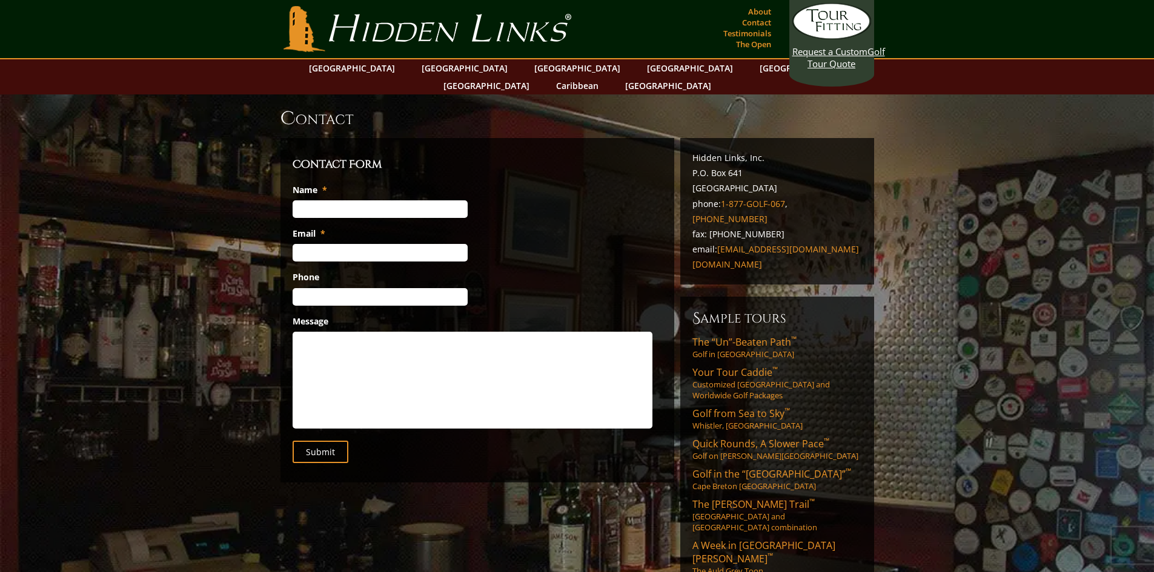
click at [330, 200] on input "Name *" at bounding box center [380, 209] width 175 height 18
type input "[PERSON_NAME]"
type input "[EMAIL_ADDRESS][DOMAIN_NAME]"
type input "(___) ___-____"
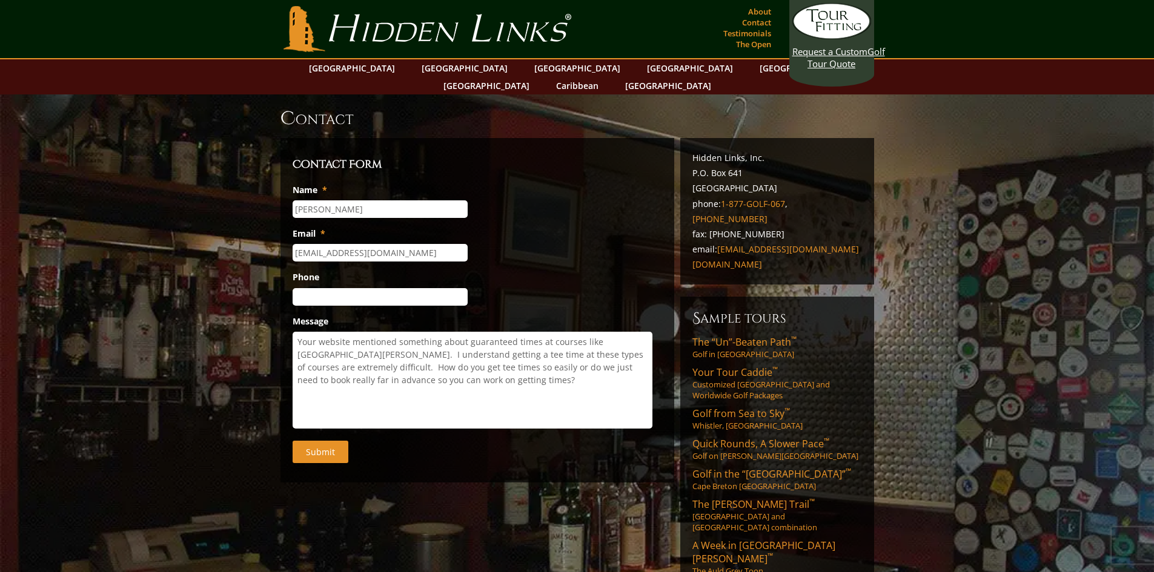
type textarea "Your website mentioned something about guaranteed times at courses like [GEOGRA…"
click at [320, 441] on input "Submit" at bounding box center [321, 452] width 56 height 22
